Goal: Task Accomplishment & Management: Manage account settings

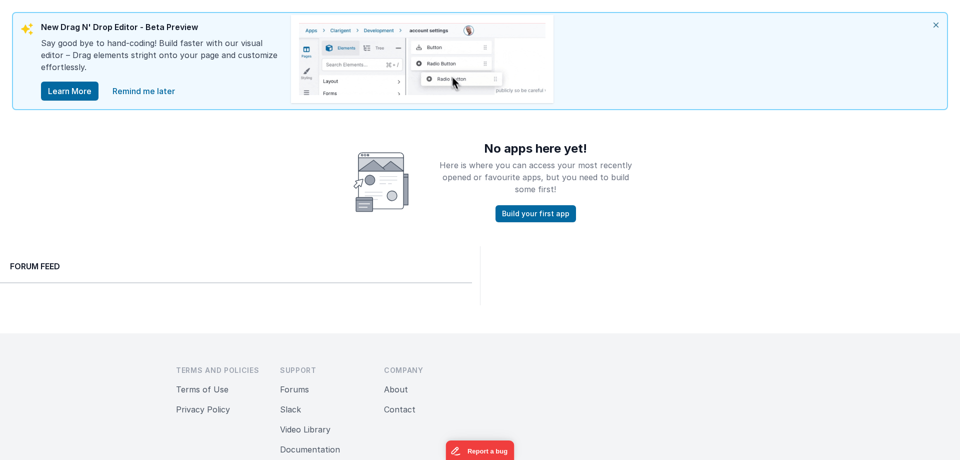
click at [935, 27] on icon "close" at bounding box center [936, 25] width 22 height 24
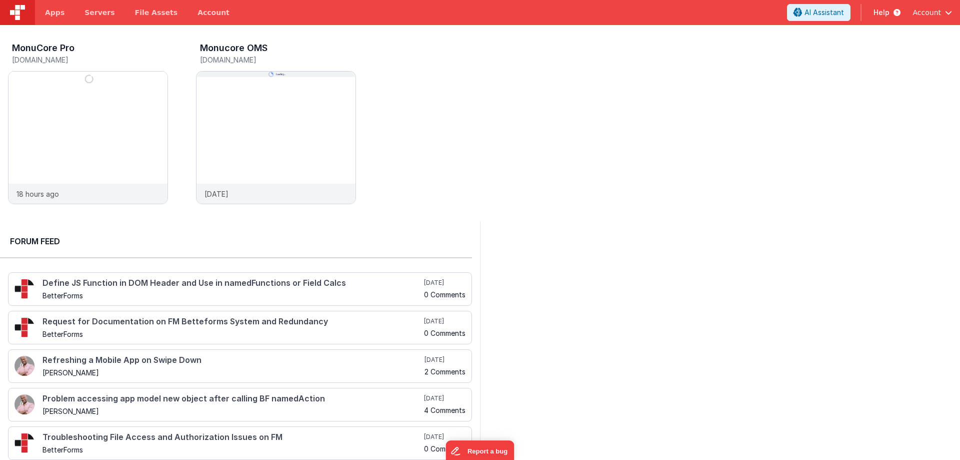
click at [927, 14] on span "Account" at bounding box center [927, 13] width 29 height 10
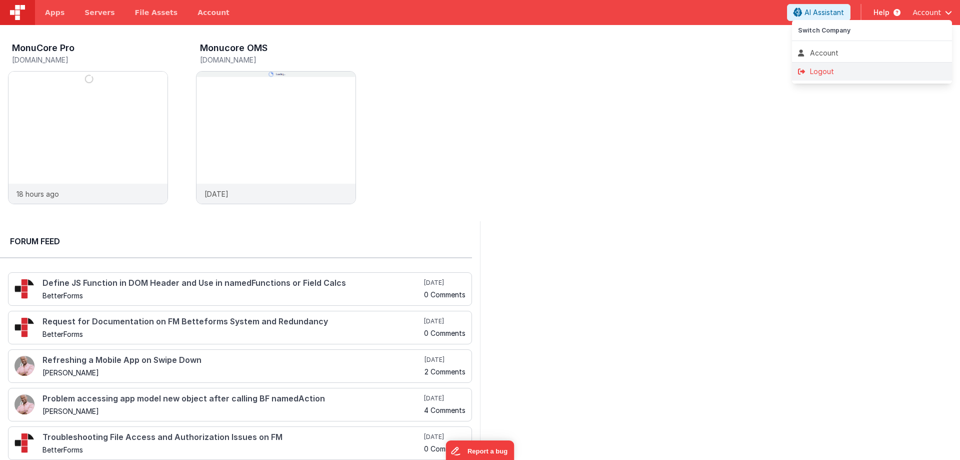
click at [832, 72] on div "Logout" at bounding box center [872, 72] width 148 height 10
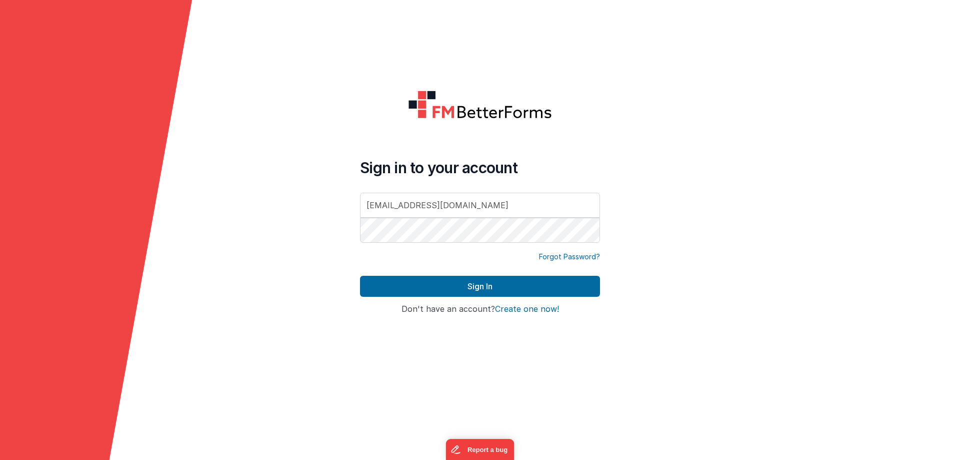
click at [480, 209] on input "[EMAIL_ADDRESS][DOMAIN_NAME]" at bounding box center [480, 205] width 240 height 25
drag, startPoint x: 502, startPoint y: 206, endPoint x: 355, endPoint y: 207, distance: 146.6
click at [355, 207] on div "Sign in to your account [PERSON_NAME][EMAIL_ADDRESS][DOMAIN_NAME] Forgot Passwo…" at bounding box center [480, 230] width 256 height 296
type input "[EMAIL_ADDRESS][DOMAIN_NAME]"
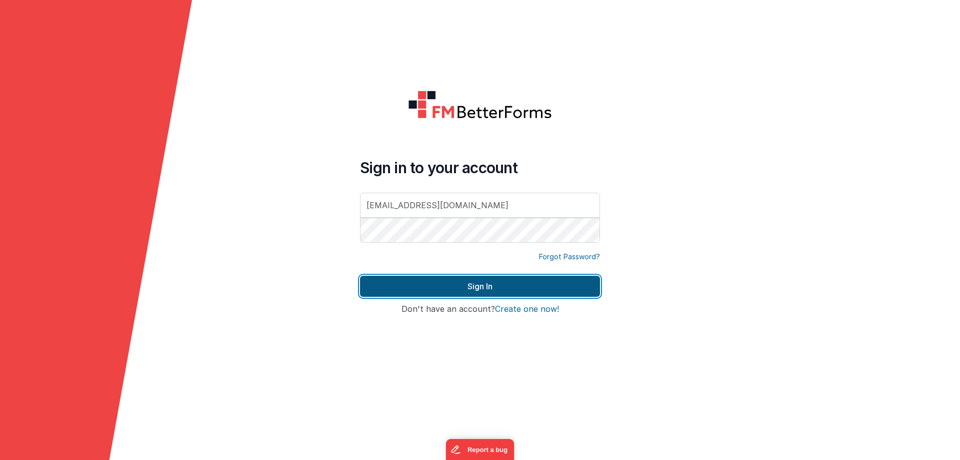
click at [482, 283] on button "Sign In" at bounding box center [480, 286] width 240 height 21
